Goal: Check status

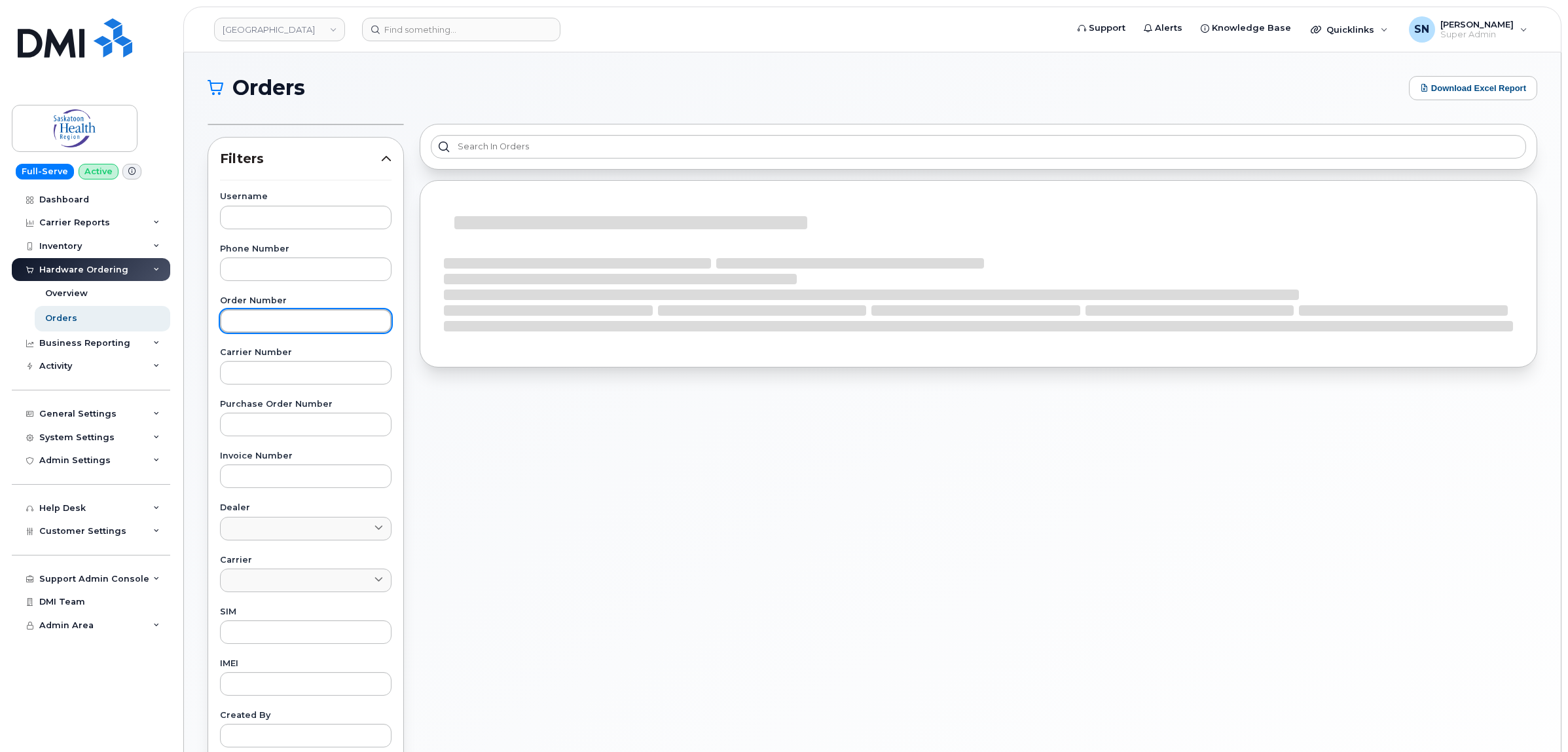
click at [256, 331] on input "text" at bounding box center [306, 321] width 171 height 24
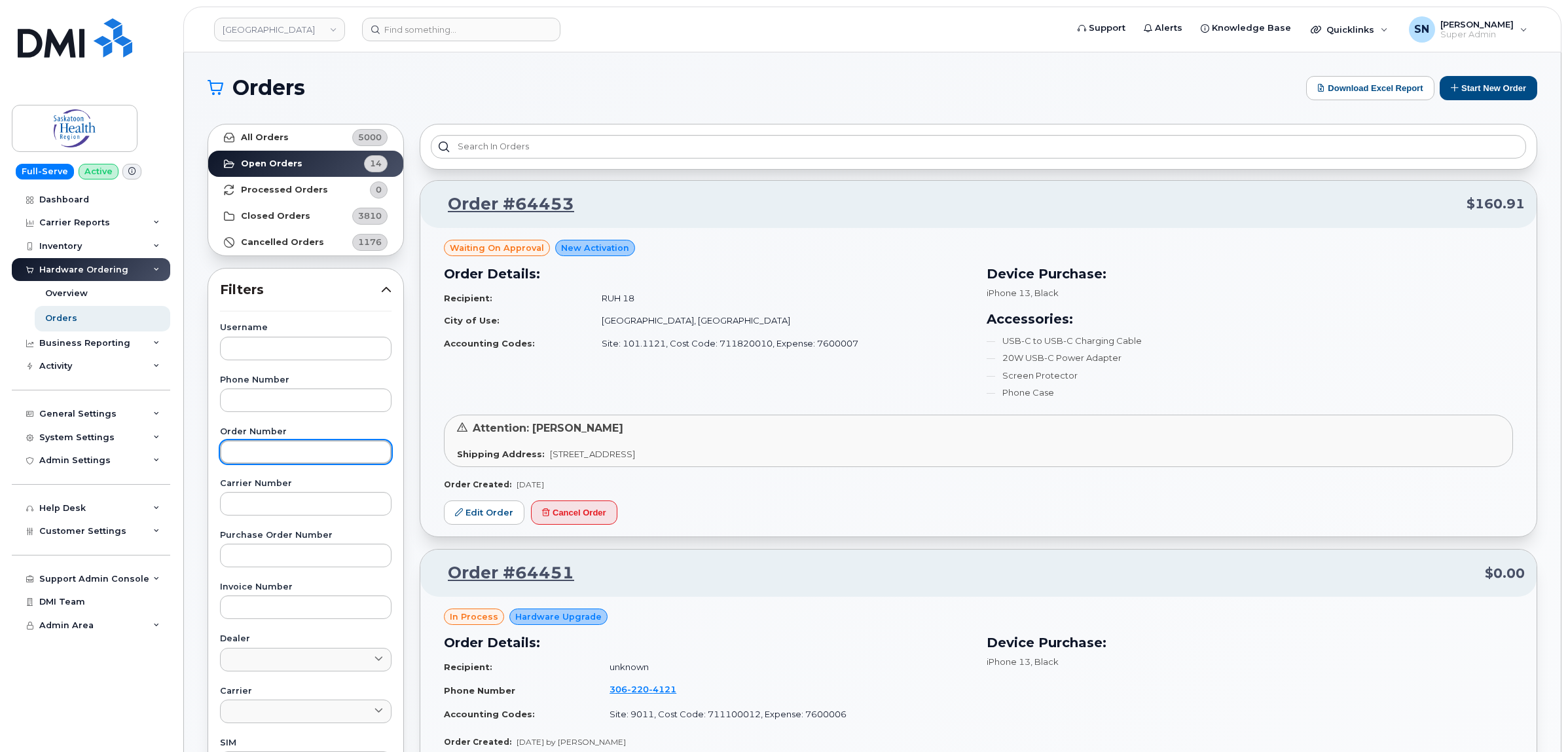
click at [303, 450] on input "text" at bounding box center [306, 452] width 171 height 24
click at [290, 134] on link "All Orders 5000" at bounding box center [305, 137] width 195 height 26
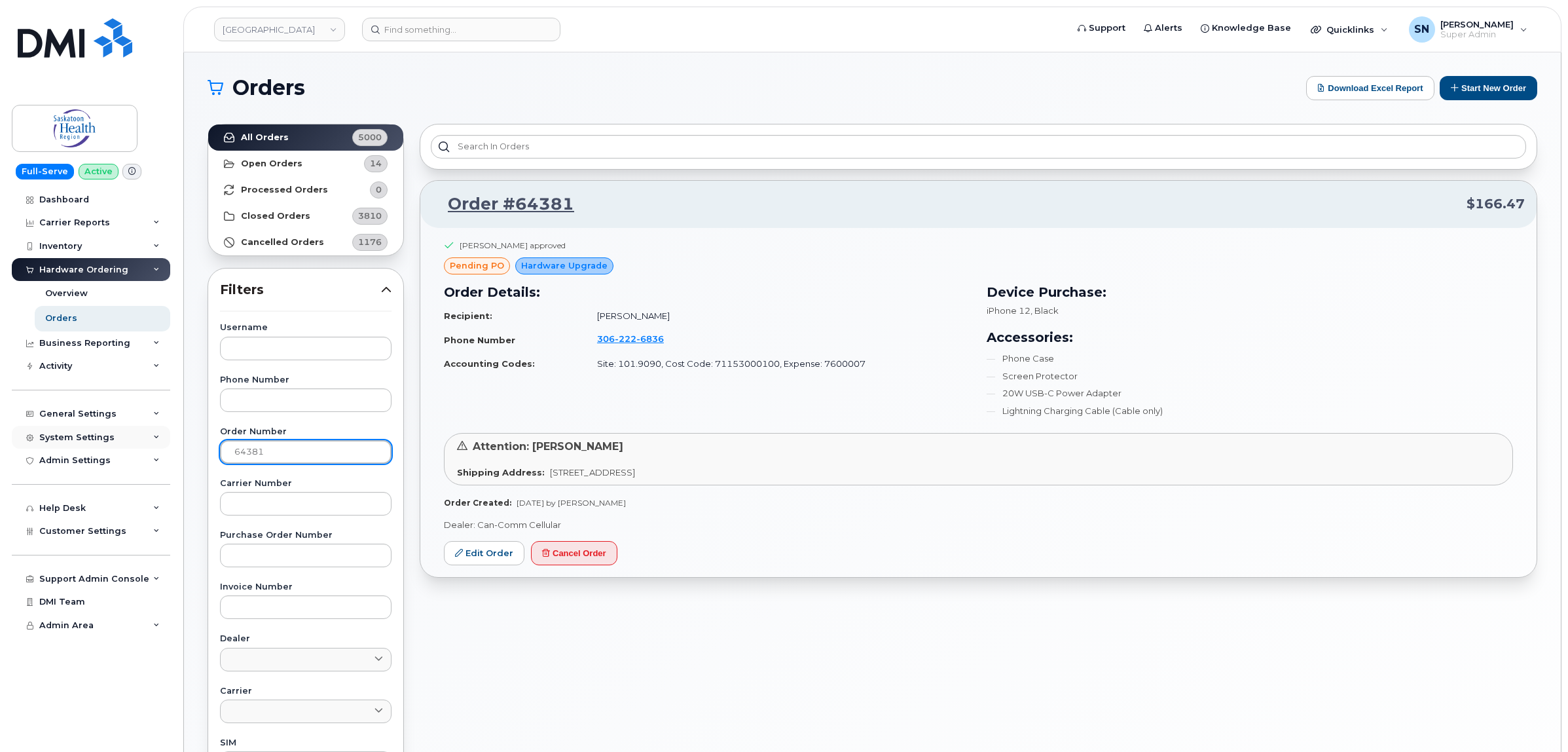
drag, startPoint x: 214, startPoint y: 439, endPoint x: 148, endPoint y: 434, distance: 66.2
click at [184, 439] on div "Saskatoon Health Region Support Alerts Knowledge Base Quicklinks Suspend / Canc…" at bounding box center [872, 552] width 1377 height 999
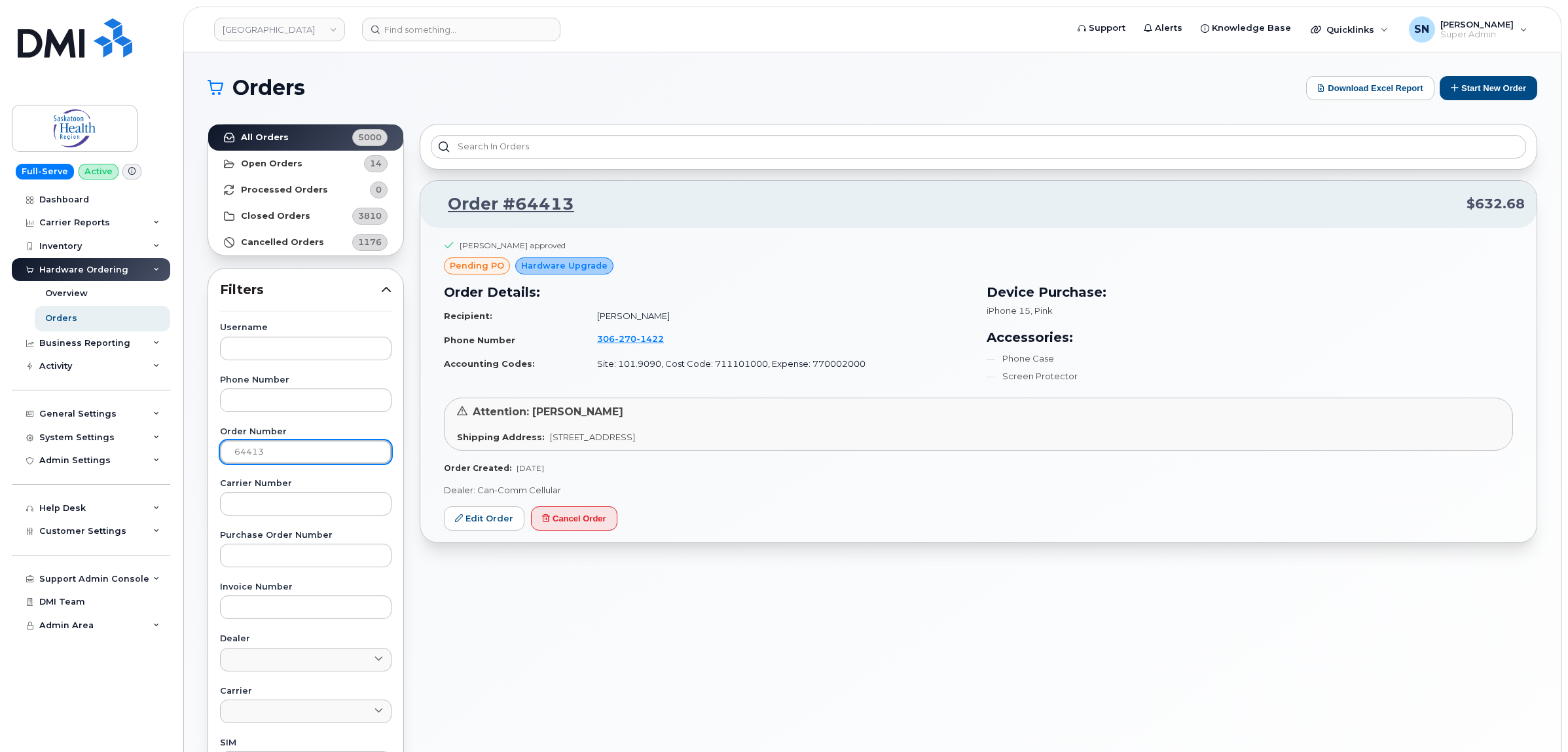
drag, startPoint x: 302, startPoint y: 452, endPoint x: 188, endPoint y: 434, distance: 115.4
click at [188, 441] on div "Orders Download Excel Report Start New Order All Orders 5000 Open Orders 14 Pro…" at bounding box center [872, 552] width 1377 height 999
type input "64196"
